Goal: Information Seeking & Learning: Learn about a topic

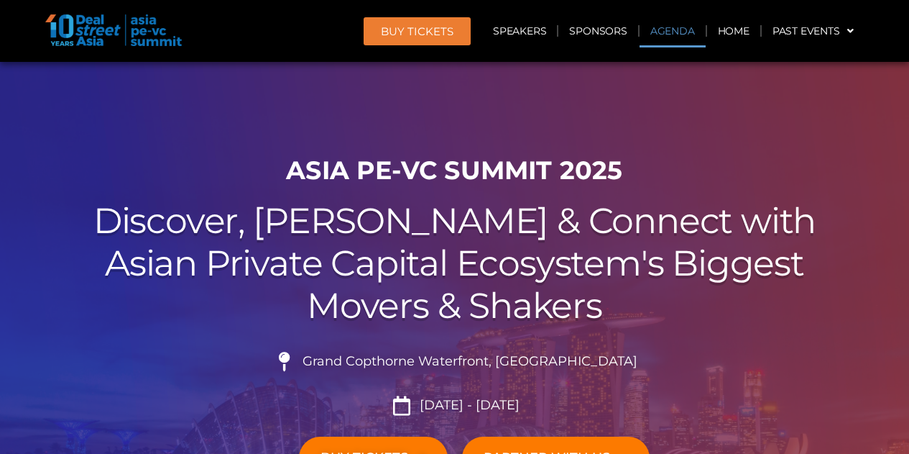
click at [689, 32] on link "Agenda" at bounding box center [673, 30] width 66 height 33
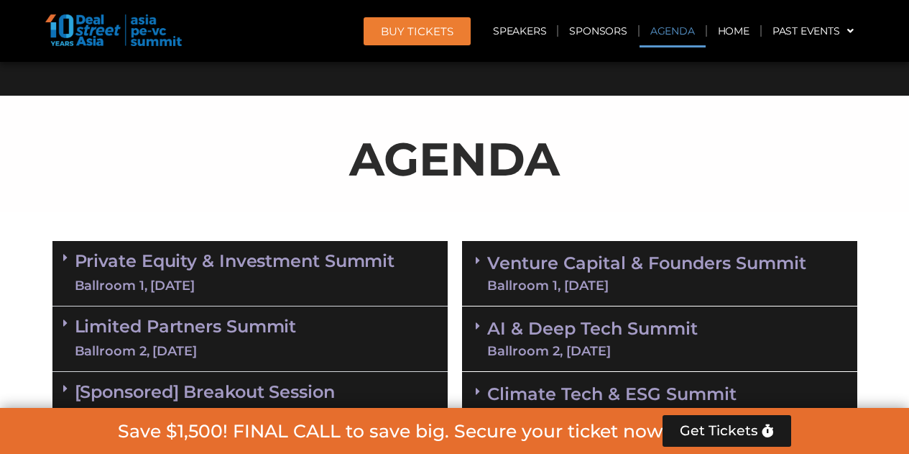
scroll to position [751, 0]
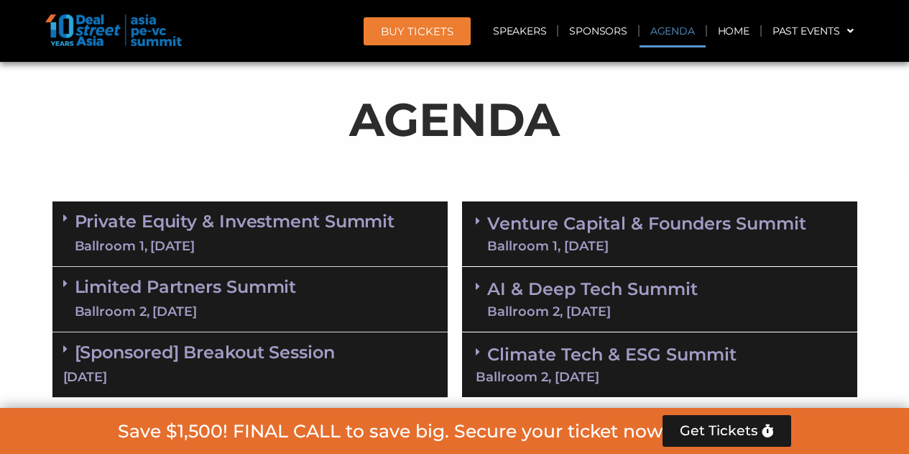
click at [260, 242] on div "Ballroom 1, [DATE]" at bounding box center [235, 246] width 321 height 18
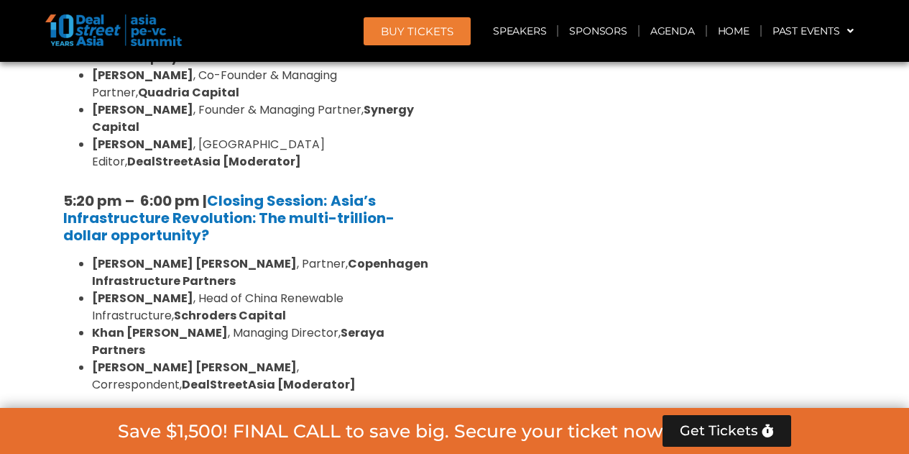
scroll to position [2980, 0]
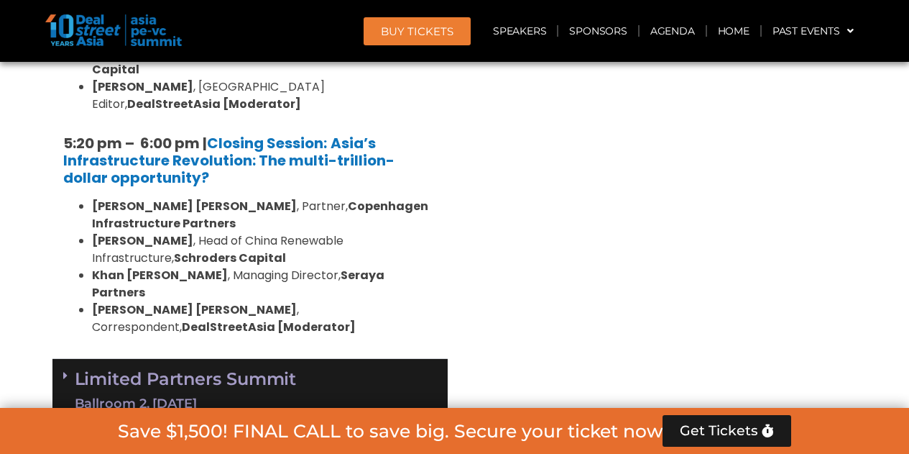
click at [325, 359] on div "Limited Partners [GEOGRAPHIC_DATA] 2, [DATE]" at bounding box center [249, 391] width 395 height 65
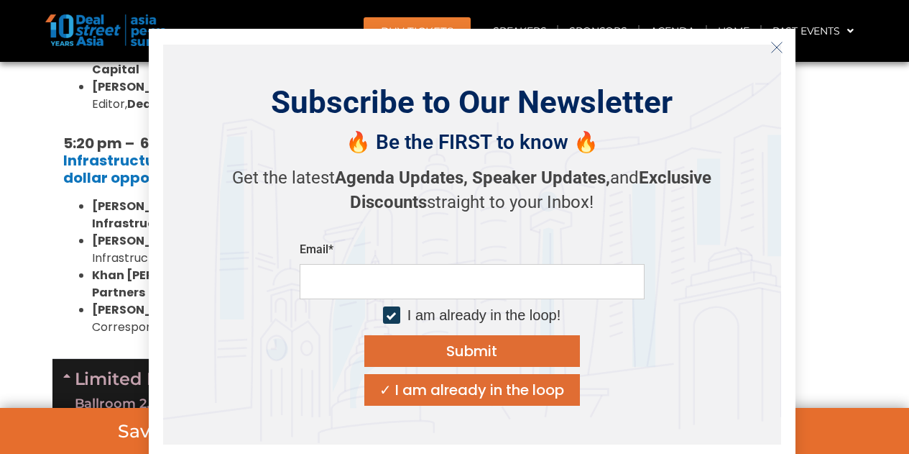
click at [776, 42] on icon "Close" at bounding box center [777, 47] width 13 height 13
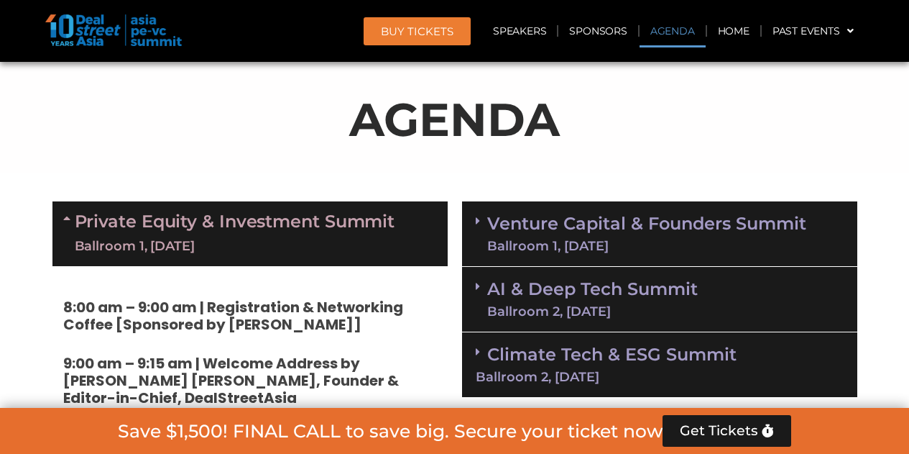
scroll to position [895, 0]
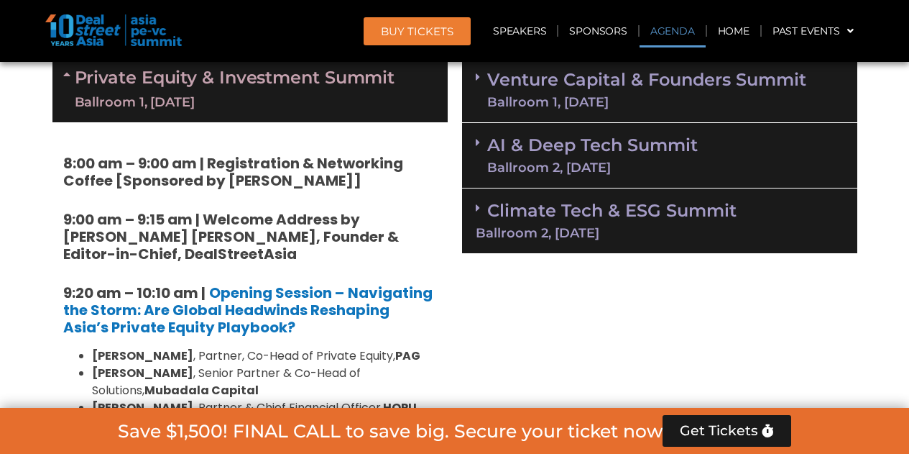
click at [479, 144] on icon at bounding box center [478, 143] width 4 height 12
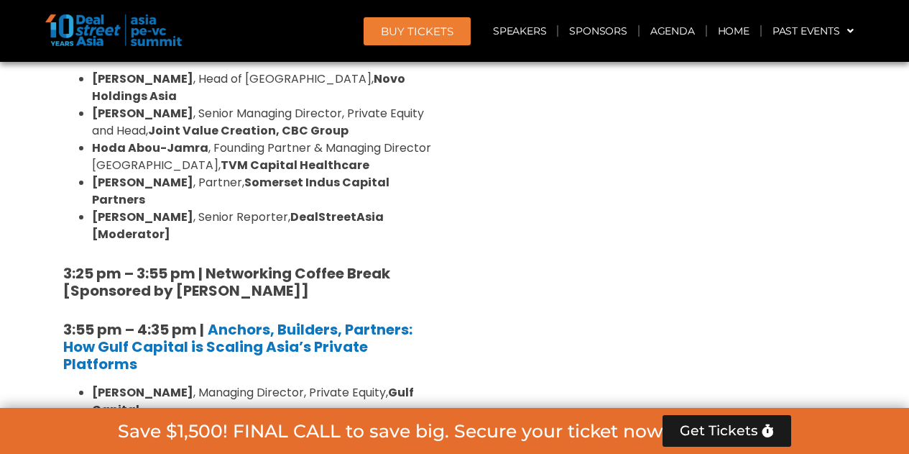
scroll to position [2267, 0]
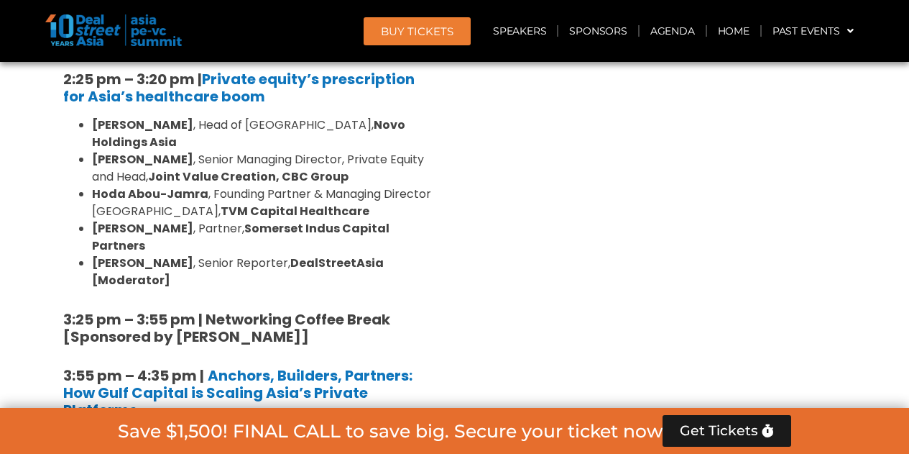
drag, startPoint x: 239, startPoint y: 291, endPoint x: 156, endPoint y: 285, distance: 82.9
drag, startPoint x: 93, startPoint y: 279, endPoint x: 190, endPoint y: 298, distance: 99.0
copy li "[PERSON_NAME] , Partner, Head of Operations & [GEOGRAPHIC_DATA], Templewater"
